Goal: Task Accomplishment & Management: Manage account settings

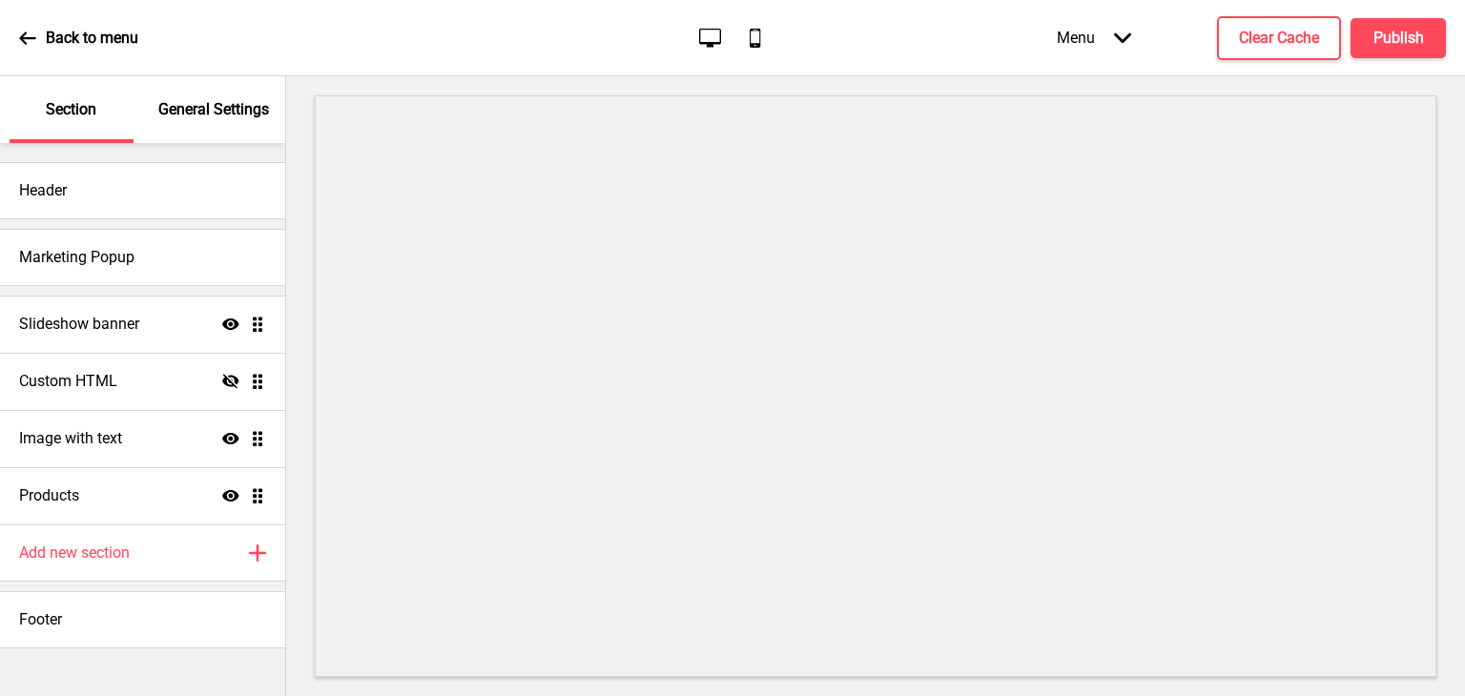
click at [239, 114] on p "General Settings" at bounding box center [213, 109] width 111 height 21
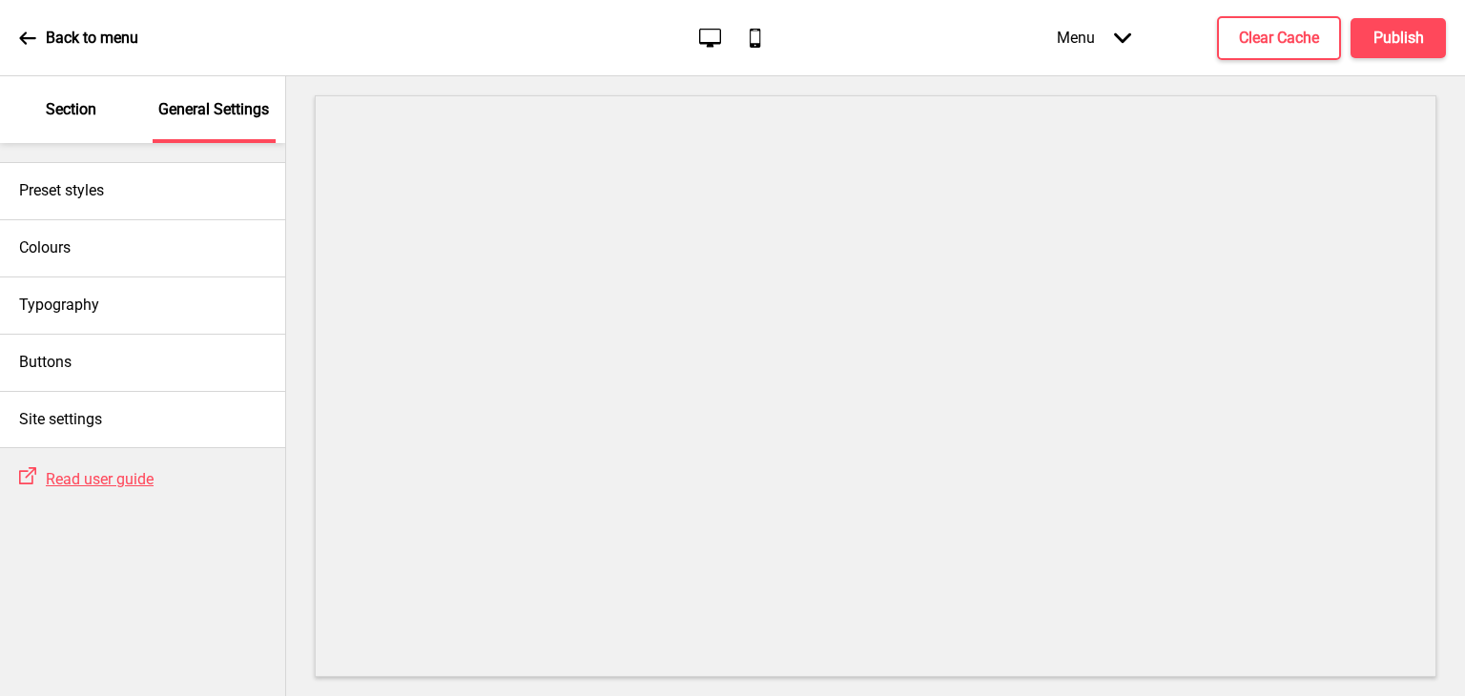
click at [87, 114] on p "Section" at bounding box center [71, 109] width 51 height 21
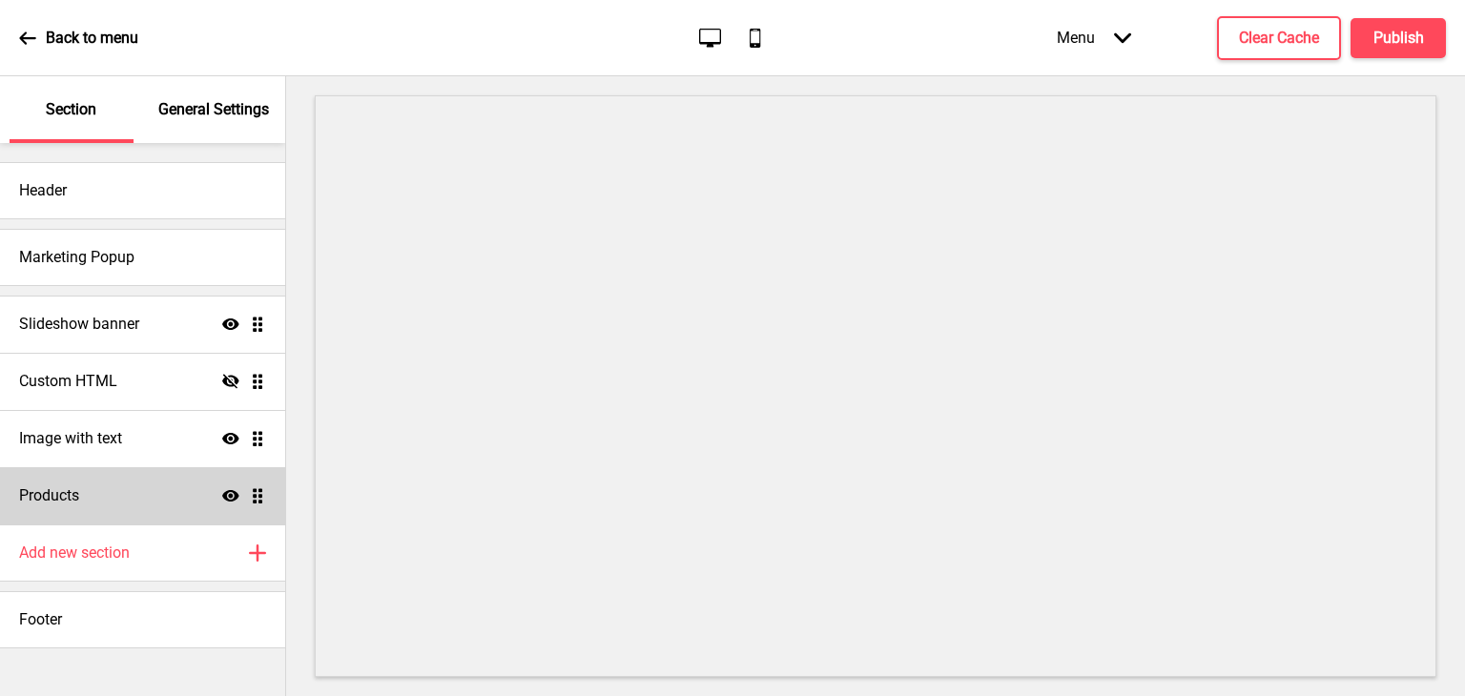
click at [140, 473] on div "Products Show Drag" at bounding box center [142, 495] width 285 height 57
select select "list"
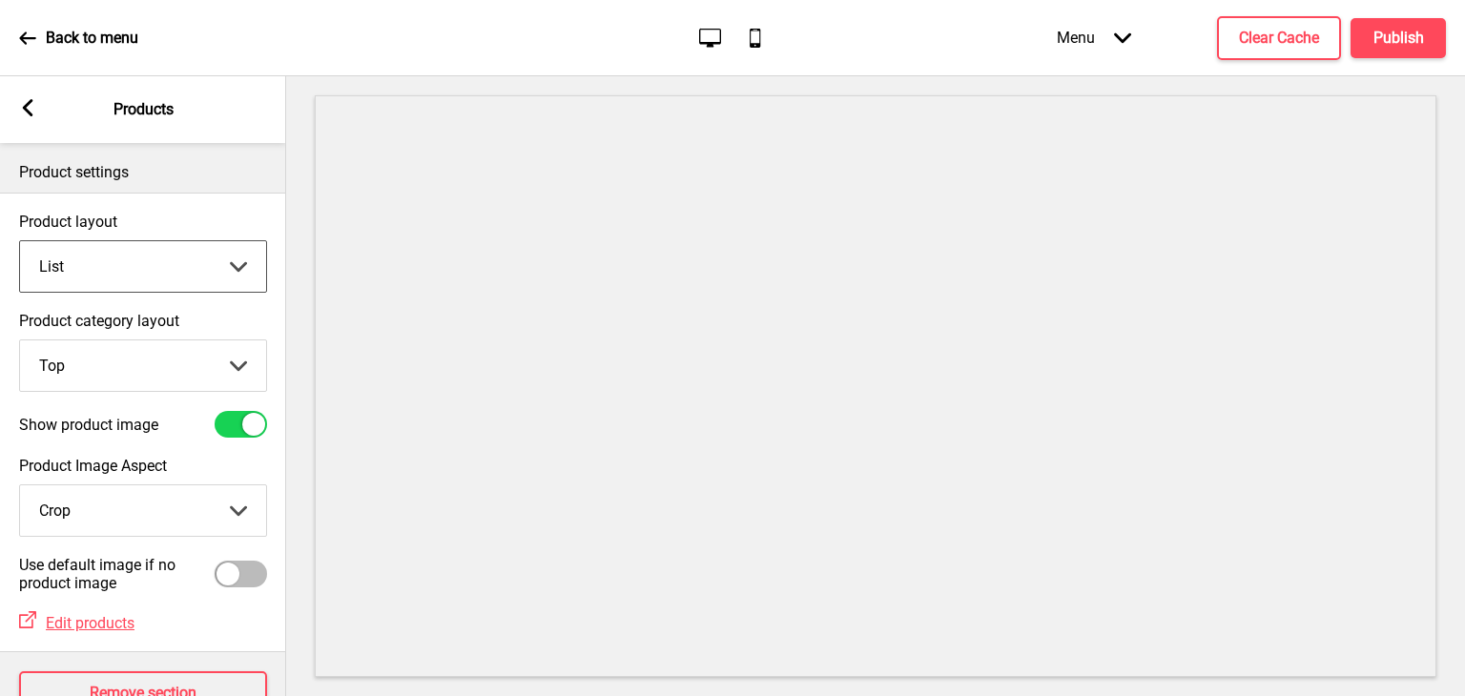
click at [207, 265] on select "Grid List" at bounding box center [143, 266] width 246 height 51
drag, startPoint x: 248, startPoint y: 266, endPoint x: 251, endPoint y: 327, distance: 61.1
click at [248, 267] on select "Grid List" at bounding box center [143, 266] width 246 height 51
click at [252, 347] on select "Top Side" at bounding box center [143, 366] width 246 height 51
click at [34, 115] on rect at bounding box center [27, 107] width 17 height 17
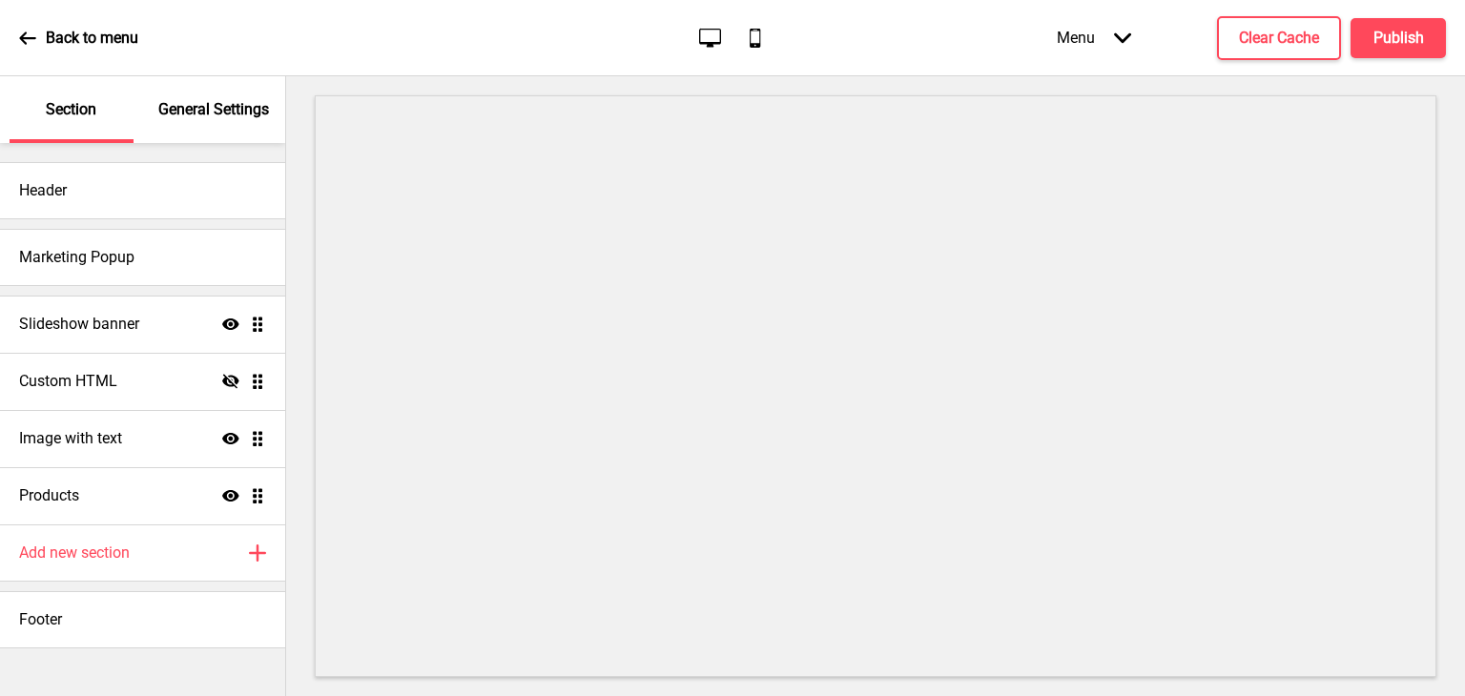
click at [34, 35] on icon at bounding box center [27, 38] width 17 height 17
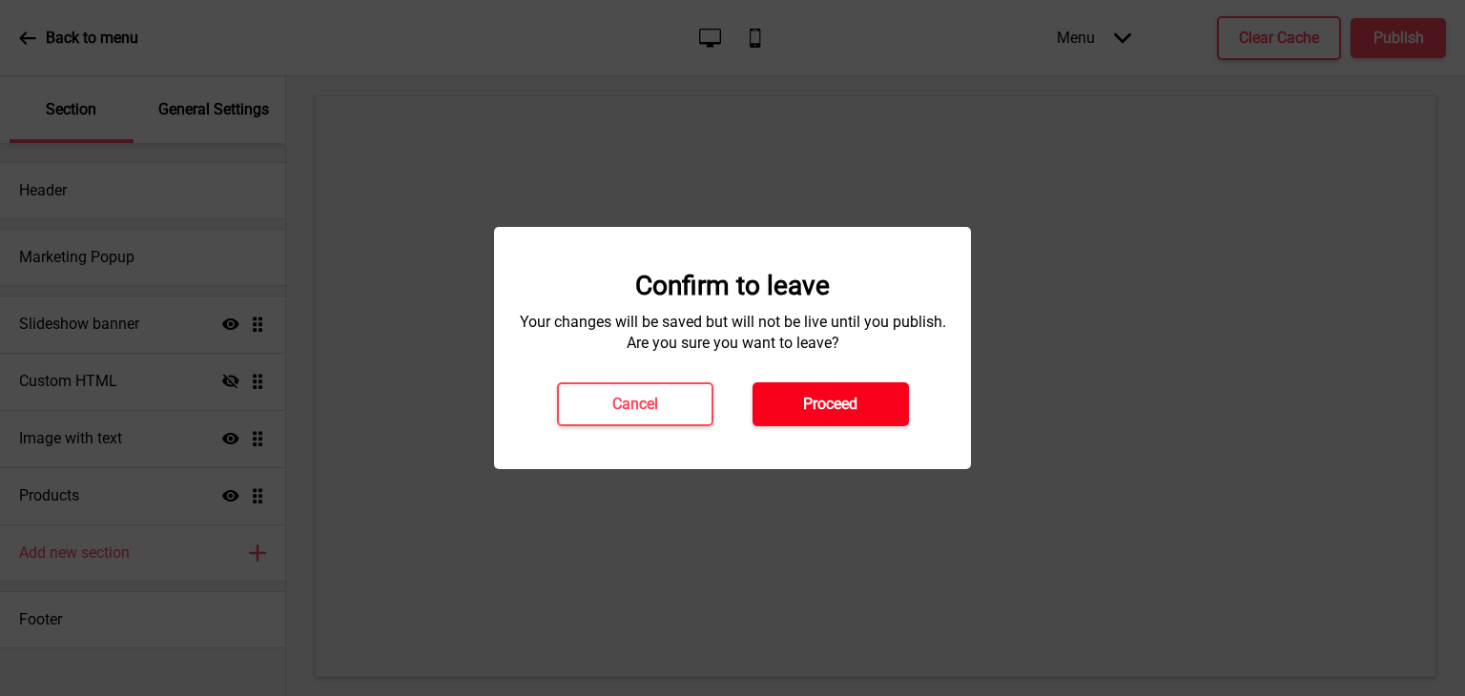
click at [811, 398] on h4 "Proceed" at bounding box center [830, 404] width 54 height 21
